Goal: Check status: Check status

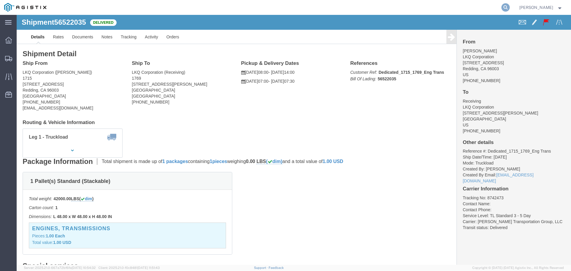
click at [510, 8] on icon at bounding box center [506, 7] width 8 height 8
click at [386, 9] on input "search" at bounding box center [411, 7] width 181 height 14
paste input "57035941"
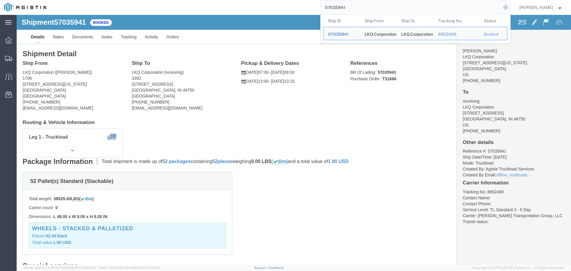
click at [373, 11] on input "57035941" at bounding box center [411, 7] width 181 height 14
paste input "54206"
click at [371, 4] on input "57054206" at bounding box center [411, 7] width 181 height 14
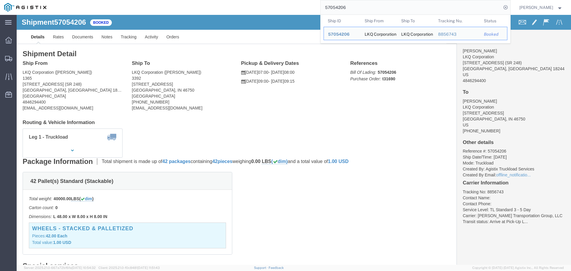
click at [354, 7] on input "57054206" at bounding box center [411, 7] width 181 height 14
click at [450, 8] on input "57054206" at bounding box center [411, 7] width 181 height 14
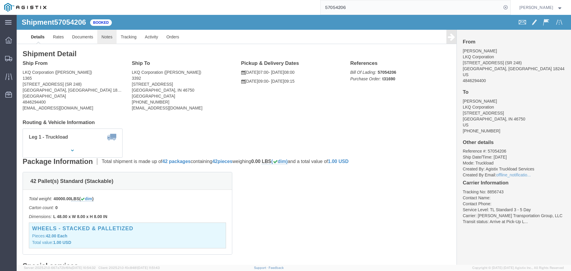
click link "Notes"
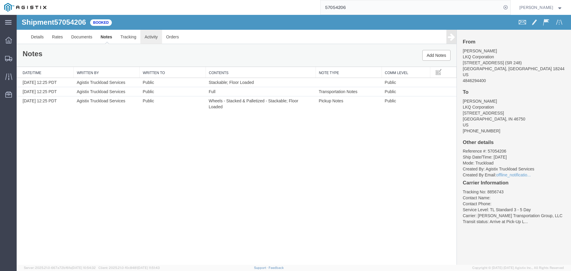
click at [157, 35] on link "Activity" at bounding box center [150, 37] width 21 height 14
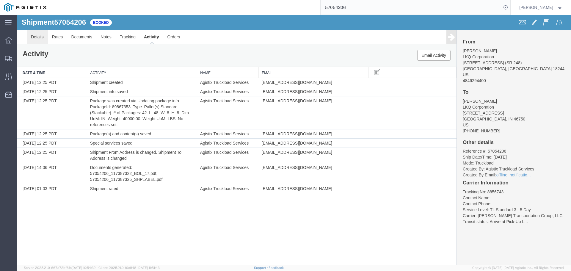
click at [31, 37] on link "Details" at bounding box center [37, 37] width 21 height 14
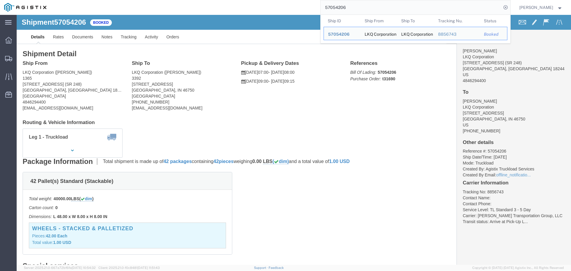
click at [348, 13] on input "57054206" at bounding box center [411, 7] width 181 height 14
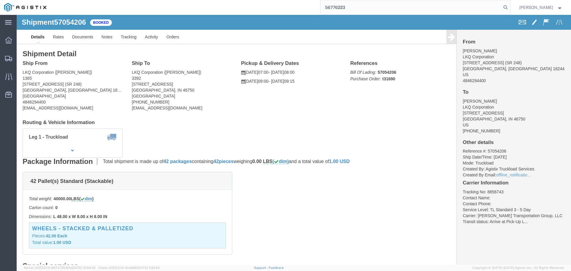
type input "56776223"
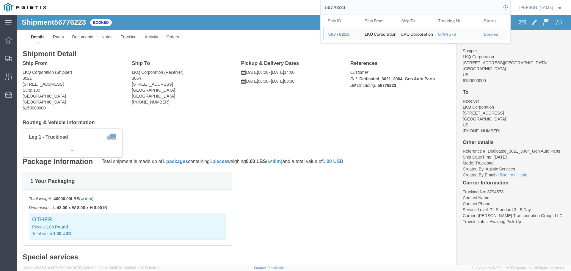
click at [339, 5] on input "56776223" at bounding box center [411, 7] width 181 height 14
